Goal: Obtain resource: Download file/media

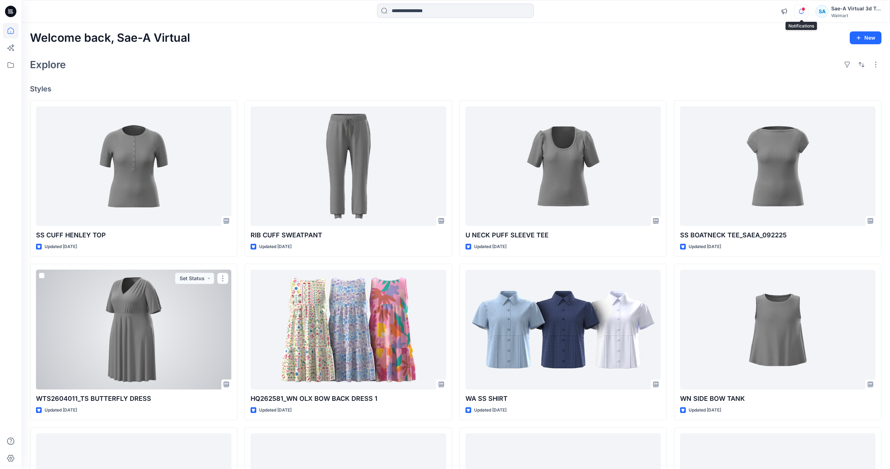
click at [800, 12] on icon "button" at bounding box center [801, 11] width 5 height 5
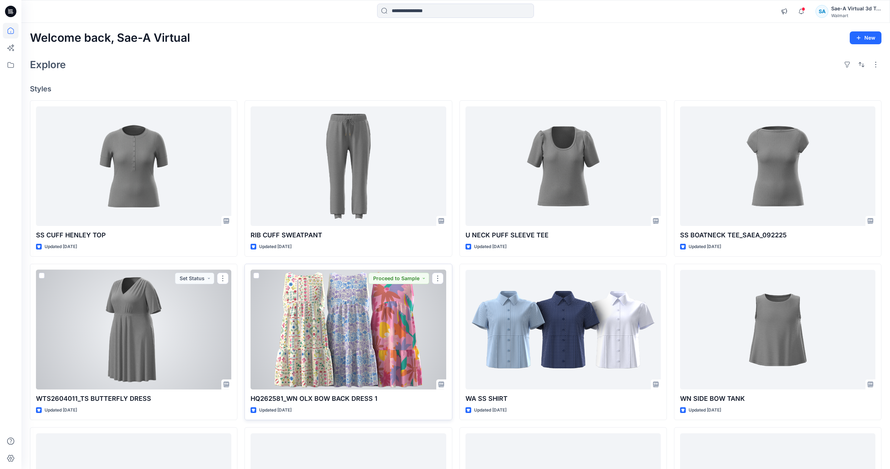
click at [337, 364] on div at bounding box center [348, 329] width 195 height 119
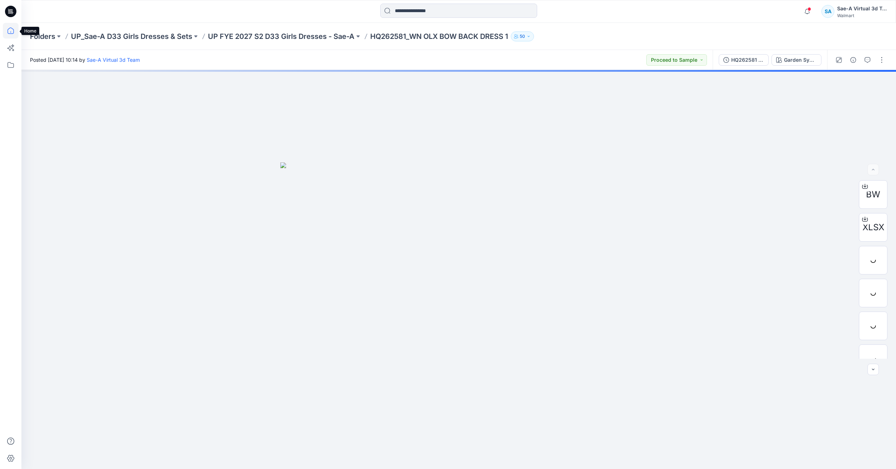
click at [13, 31] on icon at bounding box center [11, 31] width 16 height 16
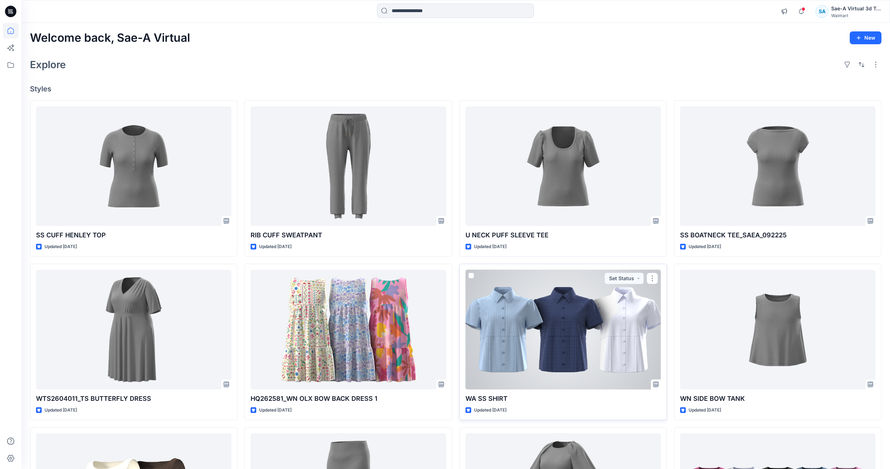
click at [636, 338] on div at bounding box center [563, 329] width 195 height 119
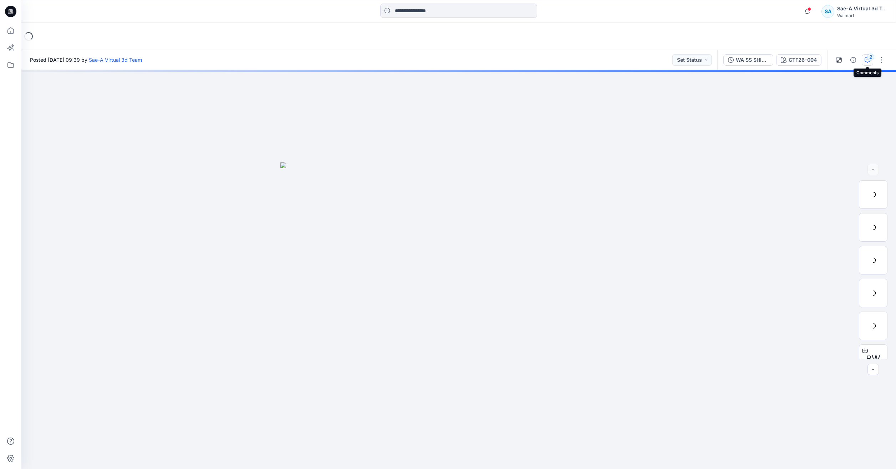
click at [866, 55] on button "2" at bounding box center [867, 59] width 11 height 11
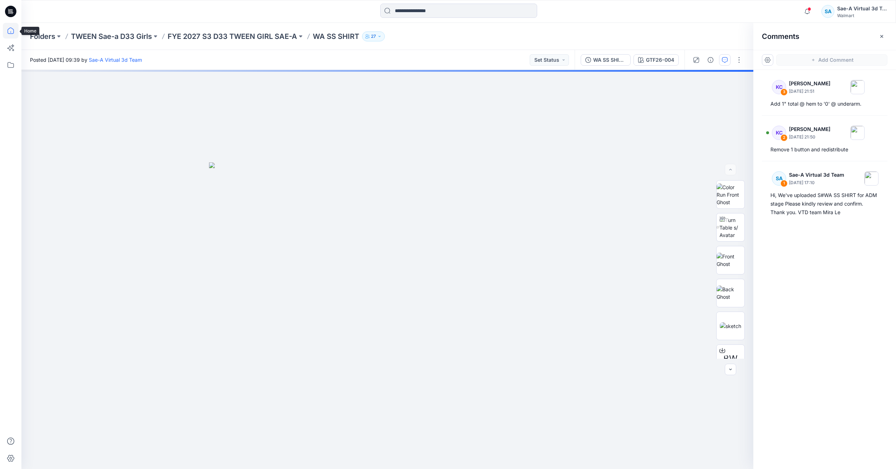
click at [12, 27] on icon at bounding box center [11, 31] width 16 height 16
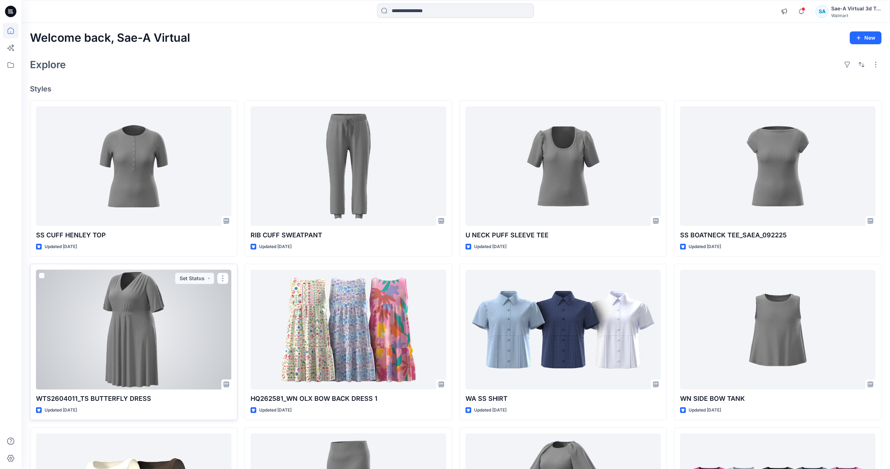
drag, startPoint x: 357, startPoint y: 361, endPoint x: 230, endPoint y: 297, distance: 142.3
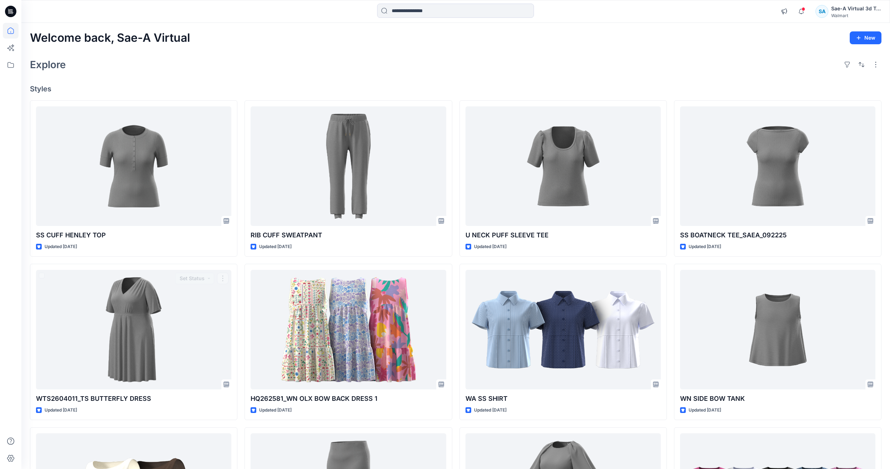
drag, startPoint x: 230, startPoint y: 297, endPoint x: 239, endPoint y: 265, distance: 34.0
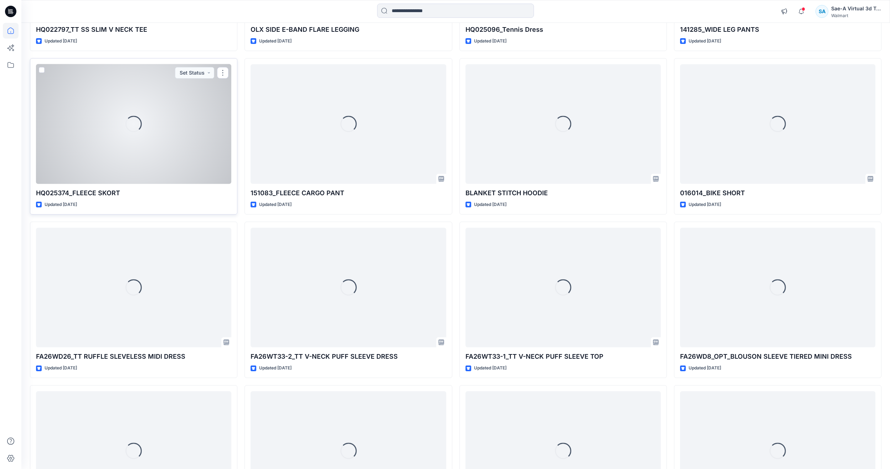
scroll to position [2011, 0]
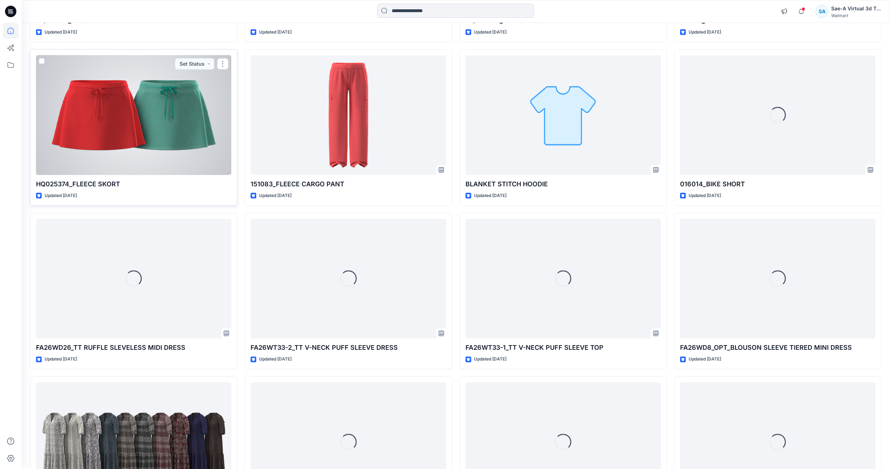
click at [138, 116] on div at bounding box center [133, 114] width 195 height 119
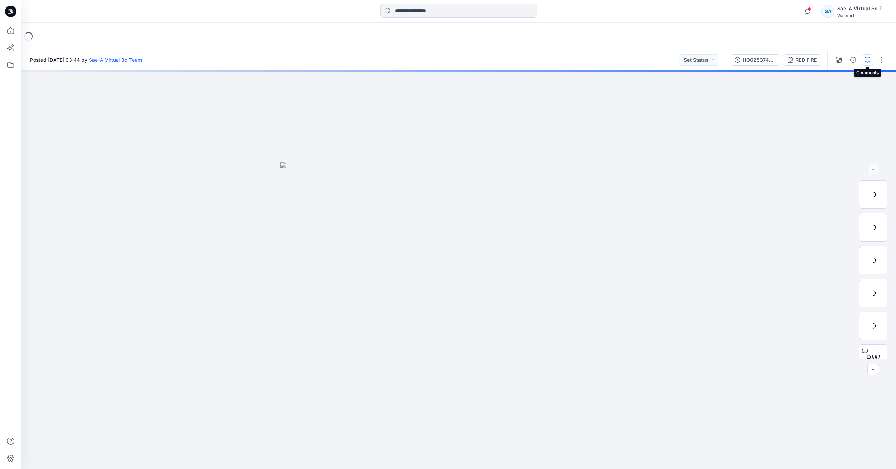
click at [872, 57] on button "button" at bounding box center [867, 59] width 11 height 11
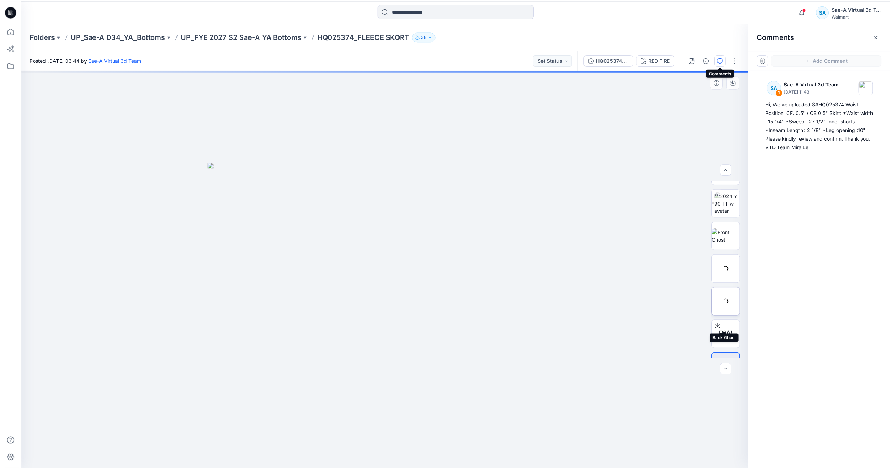
scroll to position [47, 0]
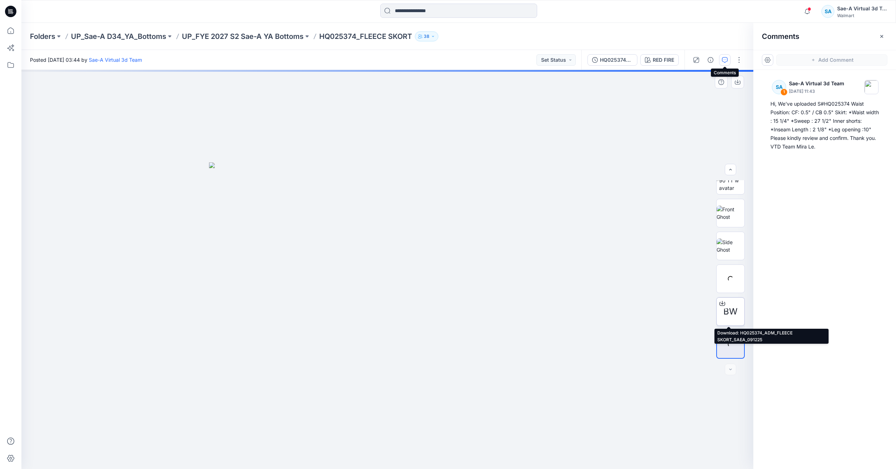
click at [723, 311] on span "BW" at bounding box center [730, 311] width 14 height 13
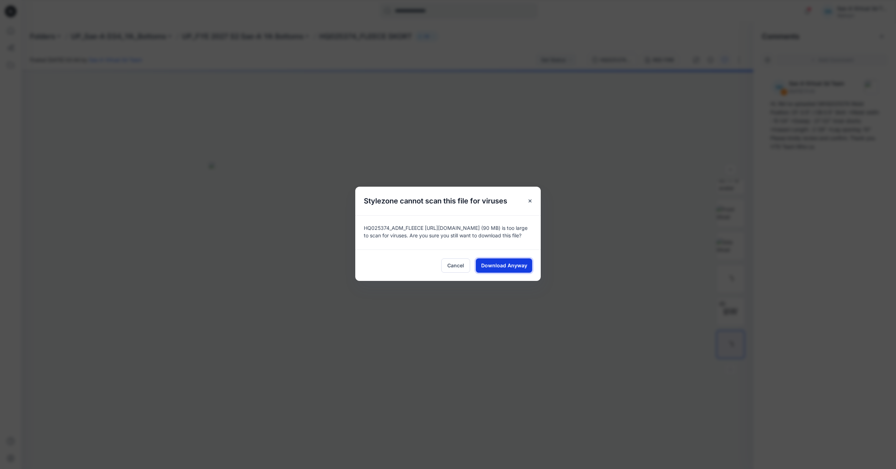
click at [506, 266] on span "Download Anyway" at bounding box center [504, 264] width 46 height 7
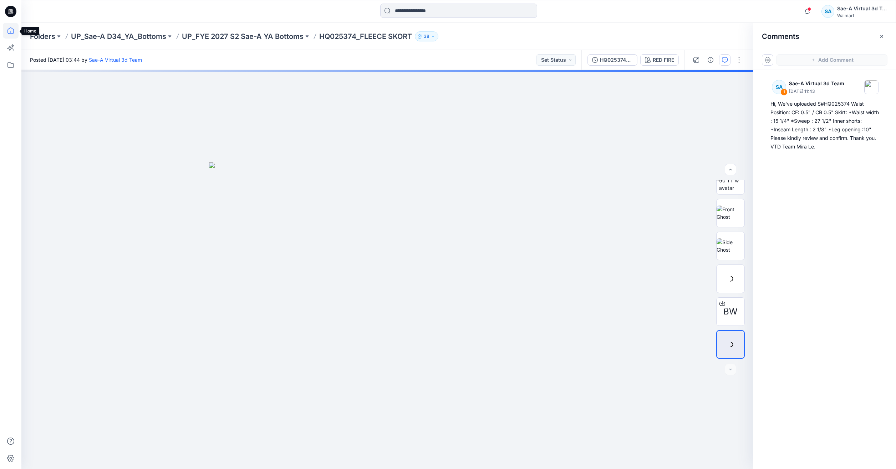
click at [11, 31] on icon at bounding box center [11, 31] width 16 height 16
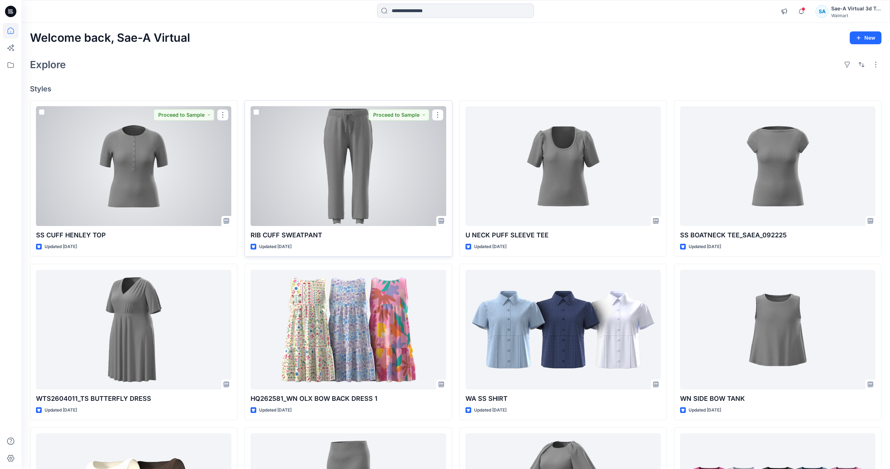
click at [357, 134] on div at bounding box center [348, 165] width 195 height 119
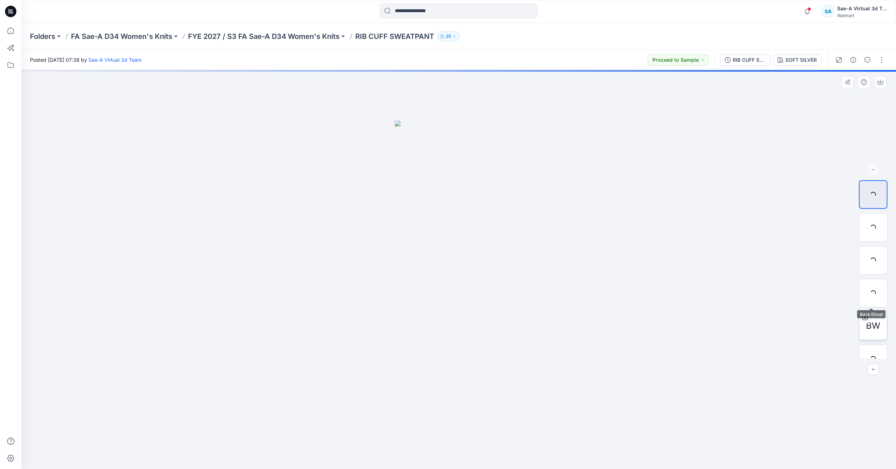
drag, startPoint x: 871, startPoint y: 314, endPoint x: 869, endPoint y: 325, distance: 10.8
click at [869, 325] on div "BW" at bounding box center [873, 325] width 29 height 29
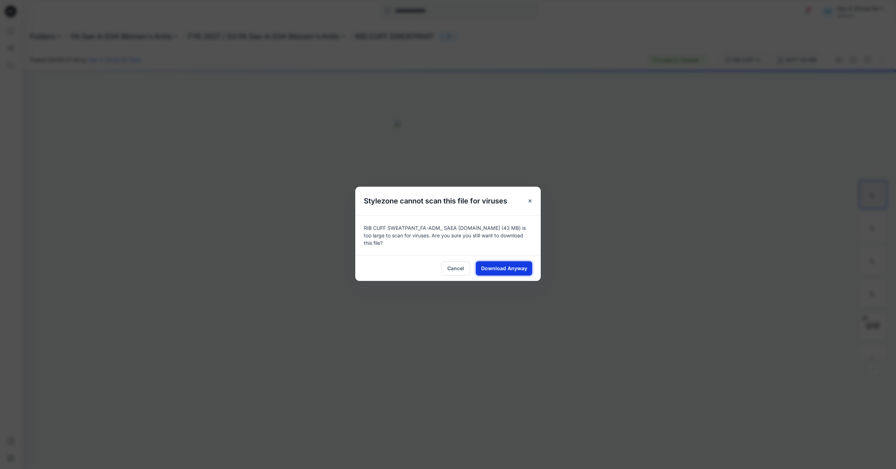
click at [492, 269] on span "Download Anyway" at bounding box center [504, 267] width 46 height 7
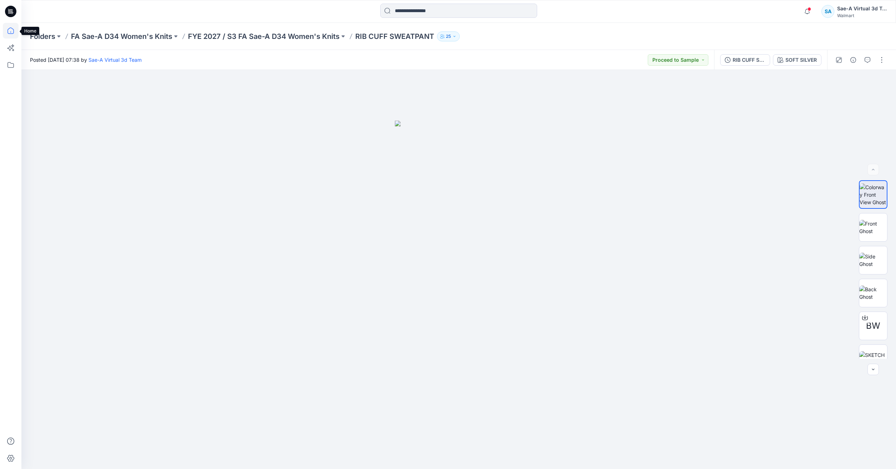
click at [15, 34] on icon at bounding box center [11, 31] width 16 height 16
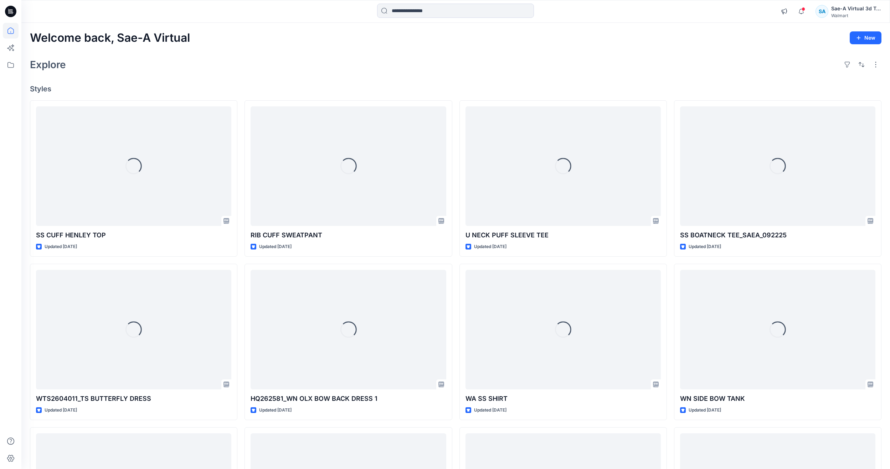
click at [182, 73] on div "Explore" at bounding box center [456, 64] width 852 height 17
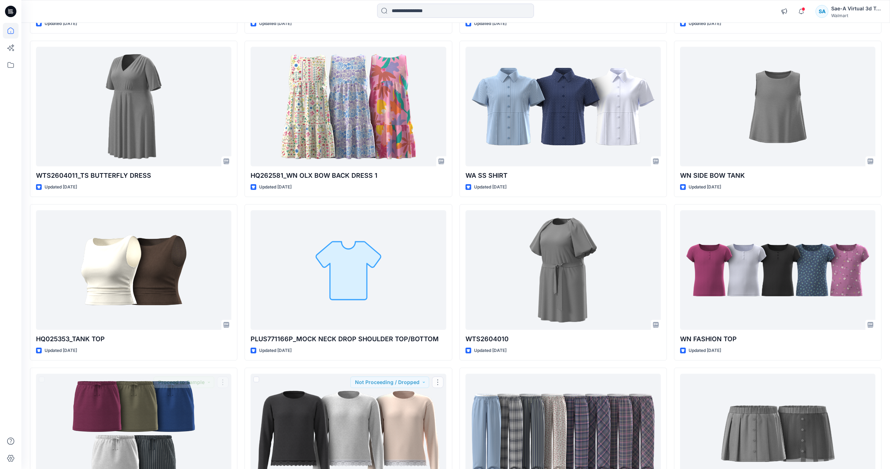
scroll to position [113, 0]
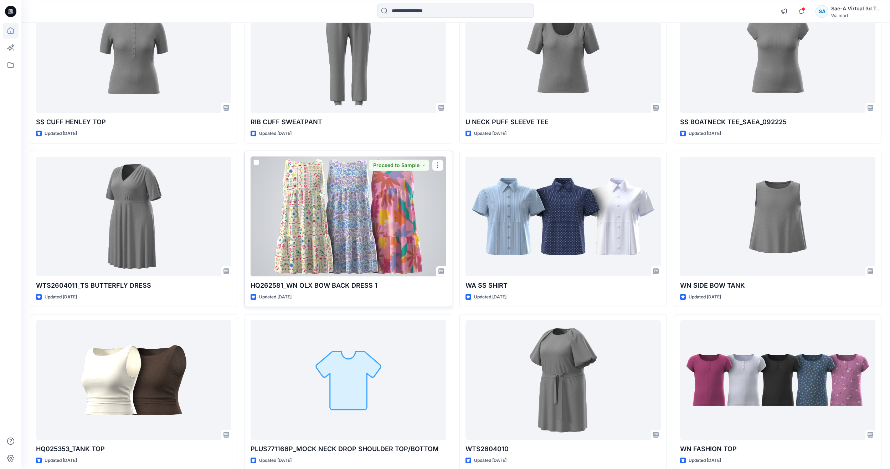
click at [360, 232] on div at bounding box center [348, 216] width 195 height 119
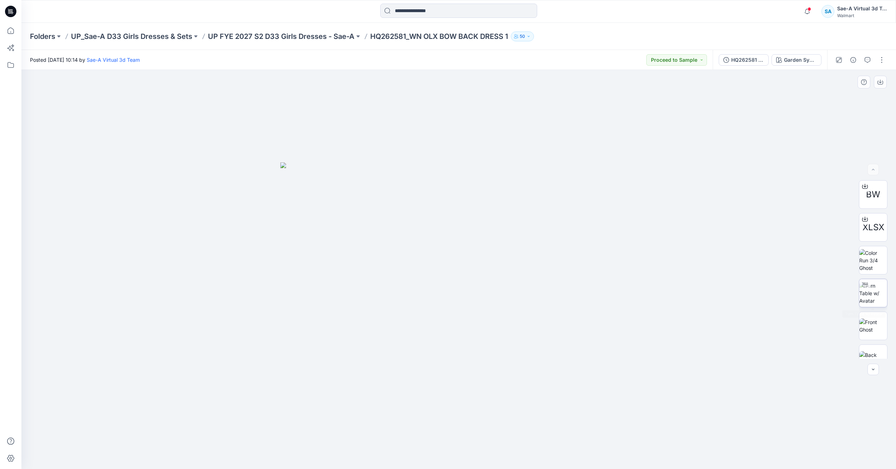
click at [864, 287] on icon at bounding box center [865, 285] width 6 height 6
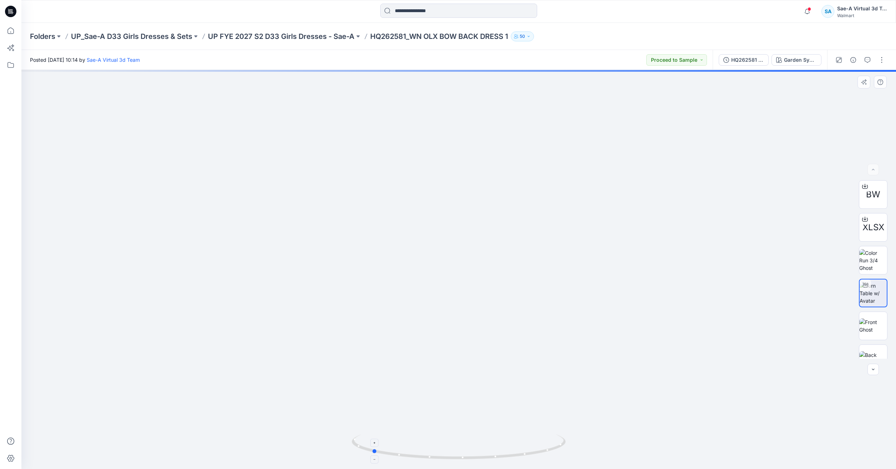
drag, startPoint x: 559, startPoint y: 447, endPoint x: 470, endPoint y: 449, distance: 88.5
click at [470, 449] on icon at bounding box center [460, 447] width 216 height 27
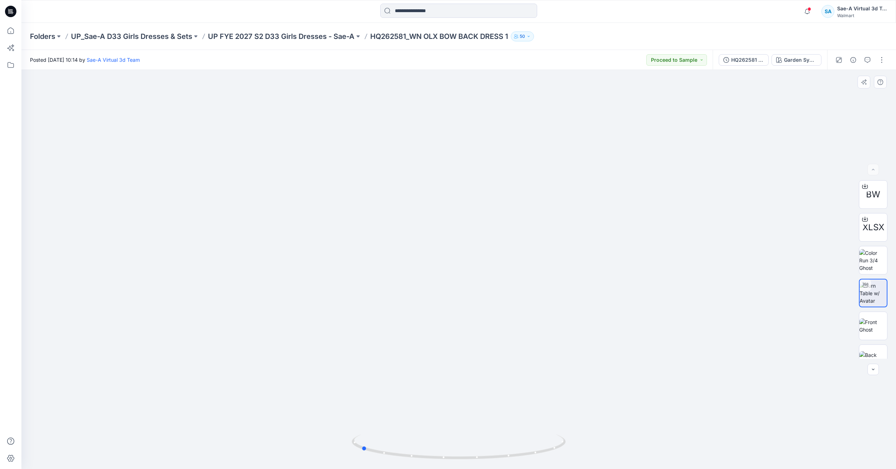
drag, startPoint x: 566, startPoint y: 445, endPoint x: 342, endPoint y: 411, distance: 225.7
click at [342, 411] on div at bounding box center [458, 269] width 874 height 399
click at [14, 39] on div at bounding box center [11, 246] width 16 height 446
click at [13, 34] on icon at bounding box center [11, 31] width 16 height 16
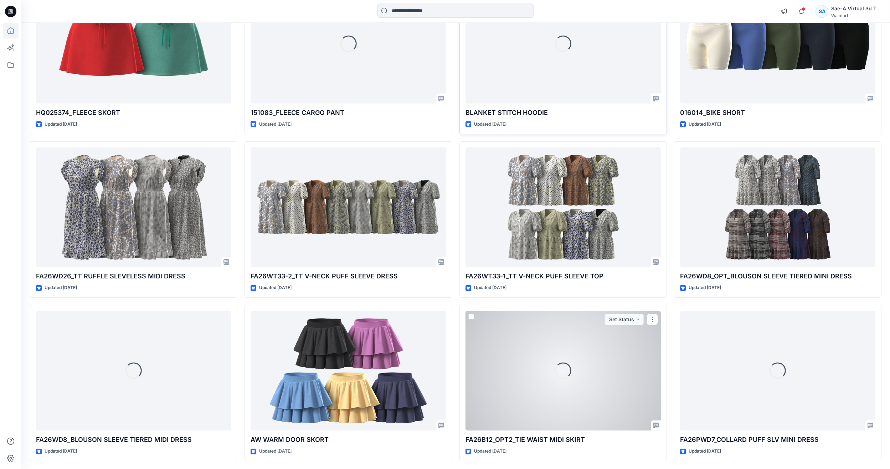
scroll to position [2109, 0]
